Goal: Navigation & Orientation: Find specific page/section

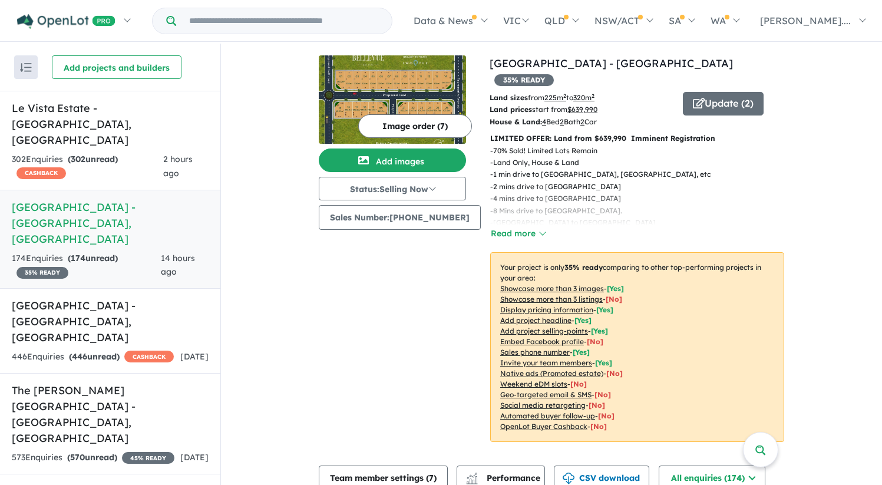
scroll to position [1, 0]
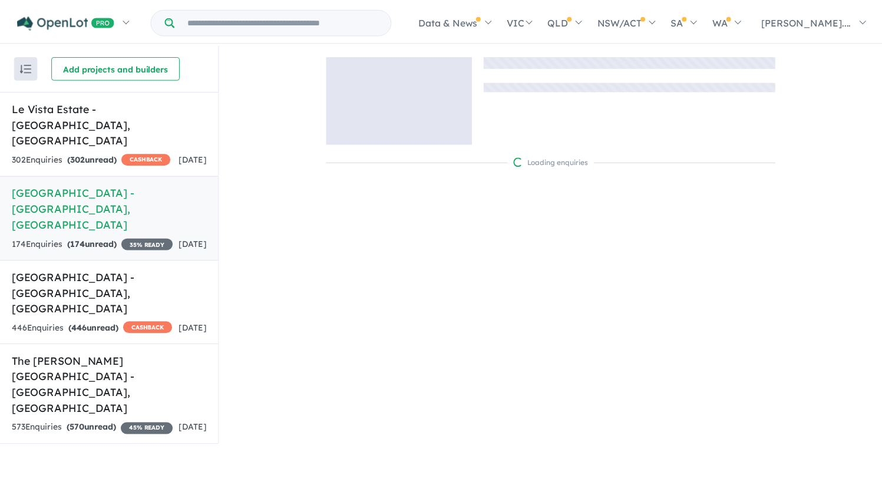
scroll to position [1, 0]
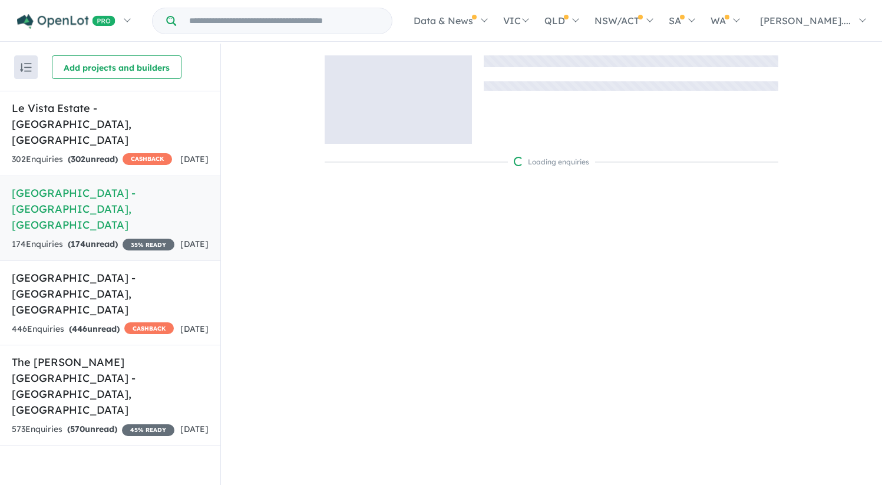
scroll to position [1, 0]
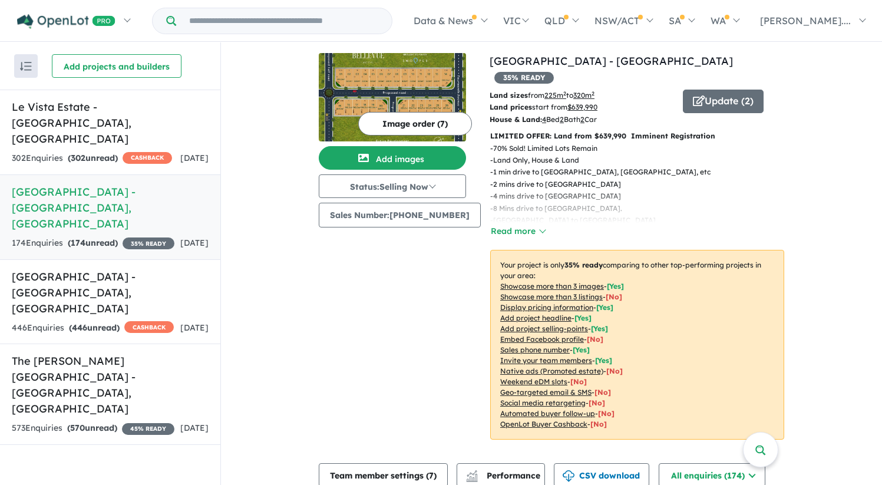
scroll to position [2, 0]
